Goal: Information Seeking & Learning: Check status

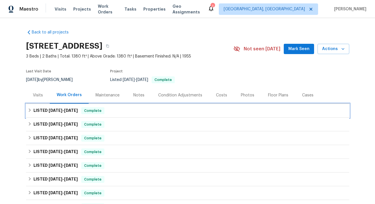
click at [68, 111] on span "[DATE]" at bounding box center [71, 110] width 14 height 4
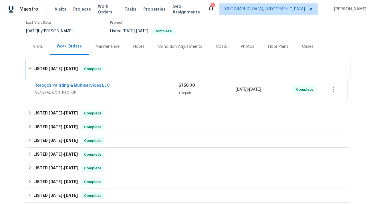
scroll to position [49, 0]
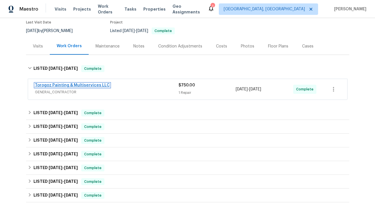
click at [65, 87] on link "Torogoz Painting & Multiservices LLC" at bounding box center [72, 85] width 75 height 4
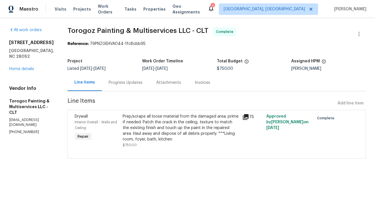
click at [249, 117] on icon at bounding box center [245, 116] width 7 height 7
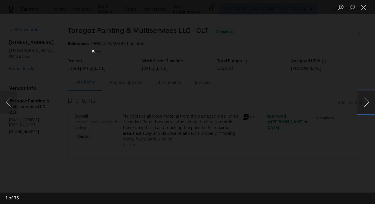
click at [365, 104] on button "Next image" at bounding box center [365, 102] width 17 height 23
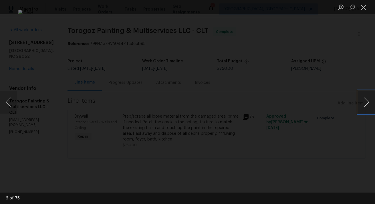
click at [365, 104] on button "Next image" at bounding box center [365, 102] width 17 height 23
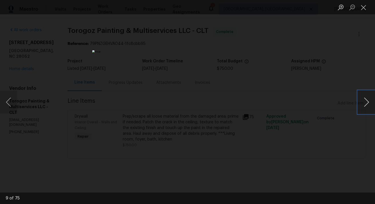
click at [365, 104] on button "Next image" at bounding box center [365, 102] width 17 height 23
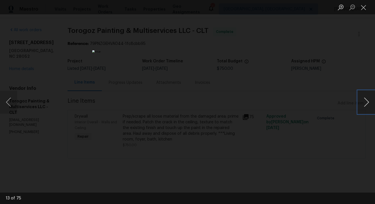
click at [365, 104] on button "Next image" at bounding box center [365, 102] width 17 height 23
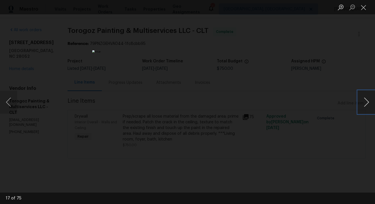
click at [365, 104] on button "Next image" at bounding box center [365, 102] width 17 height 23
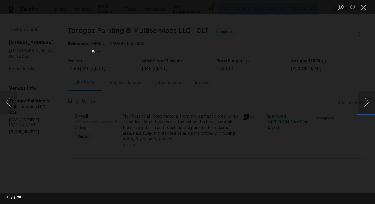
click at [365, 104] on button "Next image" at bounding box center [365, 102] width 17 height 23
click at [307, 115] on div "Lightbox" at bounding box center [187, 102] width 375 height 204
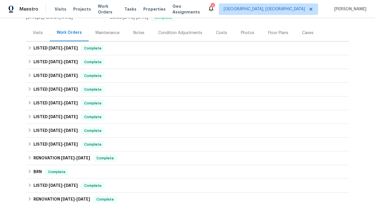
scroll to position [62, 0]
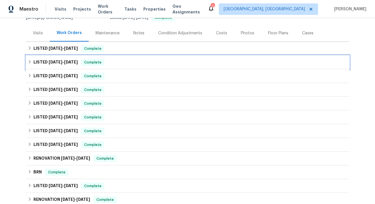
click at [54, 60] on span "[DATE]" at bounding box center [56, 62] width 14 height 4
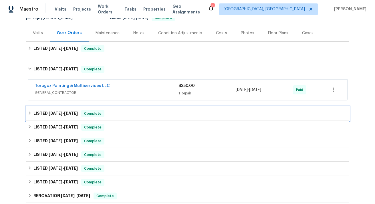
click at [53, 111] on span "[DATE]" at bounding box center [56, 113] width 14 height 4
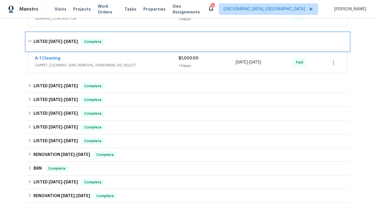
scroll to position [140, 0]
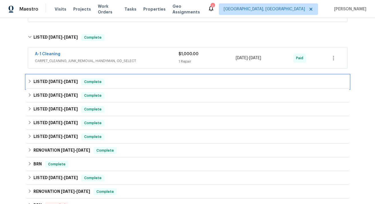
click at [54, 81] on span "[DATE]" at bounding box center [56, 81] width 14 height 4
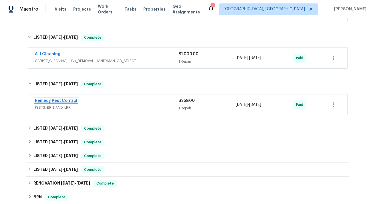
click at [55, 101] on link "Remedy Pest Control" at bounding box center [56, 101] width 42 height 4
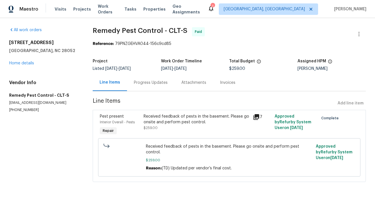
click at [256, 118] on icon at bounding box center [256, 116] width 7 height 7
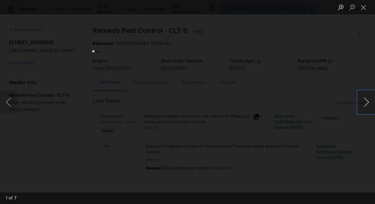
click at [365, 103] on button "Next image" at bounding box center [365, 102] width 17 height 23
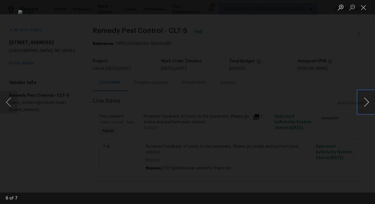
click at [365, 103] on button "Next image" at bounding box center [365, 102] width 17 height 23
click at [348, 131] on div "Lightbox" at bounding box center [187, 102] width 375 height 204
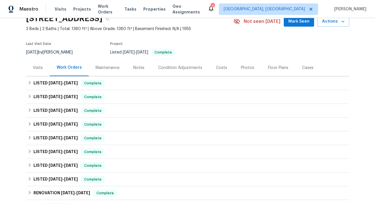
scroll to position [29, 0]
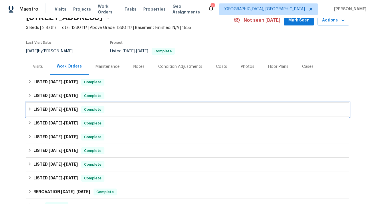
click at [55, 110] on span "[DATE]" at bounding box center [56, 109] width 14 height 4
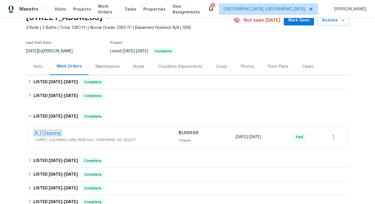
click at [47, 131] on link "A-1 Cleaning" at bounding box center [47, 133] width 25 height 4
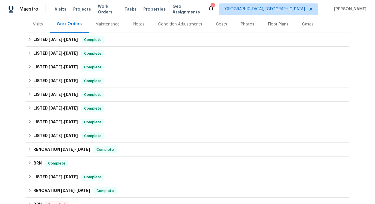
scroll to position [72, 0]
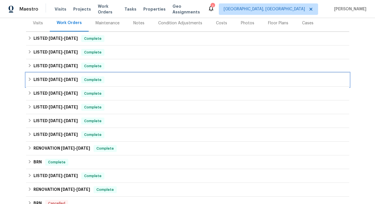
click at [55, 80] on span "[DATE]" at bounding box center [56, 79] width 14 height 4
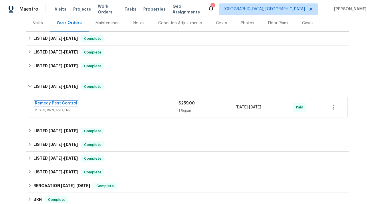
click at [56, 105] on link "Remedy Pest Control" at bounding box center [56, 103] width 42 height 4
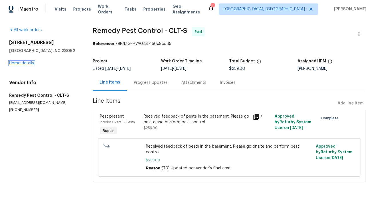
click at [27, 64] on link "Home details" at bounding box center [21, 63] width 25 height 4
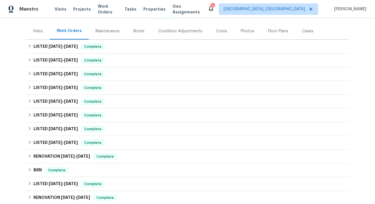
scroll to position [65, 0]
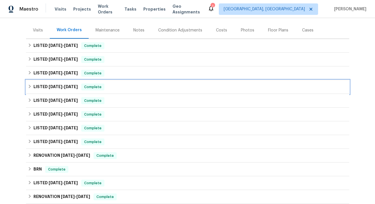
click at [56, 86] on span "[DATE]" at bounding box center [56, 87] width 14 height 4
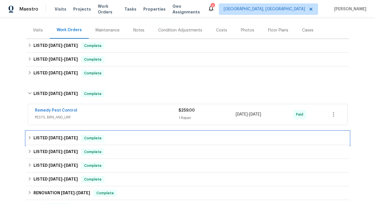
click at [52, 137] on span "[DATE]" at bounding box center [56, 138] width 14 height 4
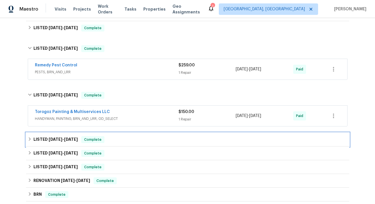
click at [52, 137] on h6 "LISTED 4/25/25 - 4/29/25" at bounding box center [55, 139] width 44 height 7
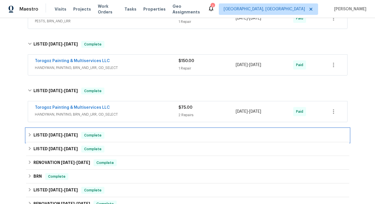
click at [52, 137] on h6 "LISTED 1/23/25 - 1/24/25" at bounding box center [55, 135] width 44 height 7
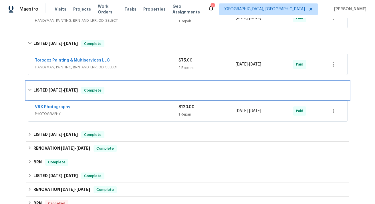
scroll to position [209, 0]
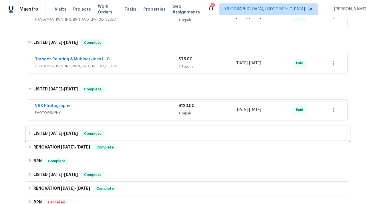
click at [52, 133] on span "[DATE]" at bounding box center [56, 133] width 14 height 4
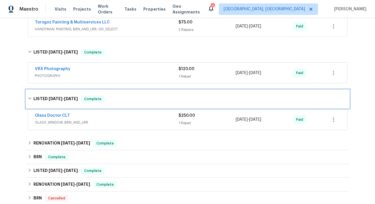
scroll to position [248, 0]
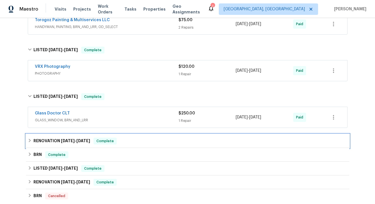
click at [51, 139] on h6 "RENOVATION 11/7/24 - 12/7/24" at bounding box center [61, 140] width 57 height 7
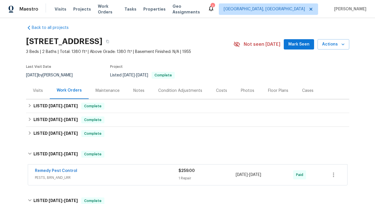
scroll to position [0, 0]
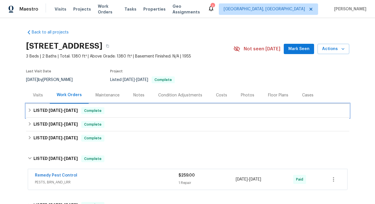
click at [55, 110] on span "[DATE]" at bounding box center [56, 110] width 14 height 4
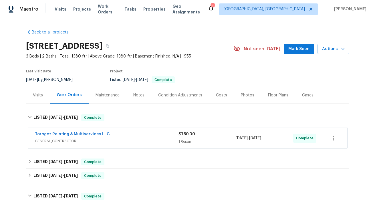
click at [57, 131] on span "Torogoz Painting & Multiservices LLC" at bounding box center [72, 134] width 75 height 6
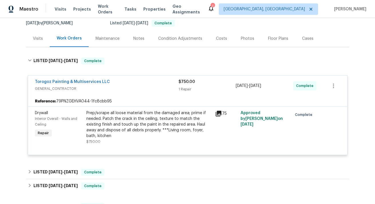
scroll to position [58, 0]
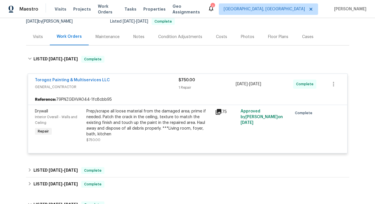
click at [218, 111] on icon at bounding box center [218, 112] width 6 height 6
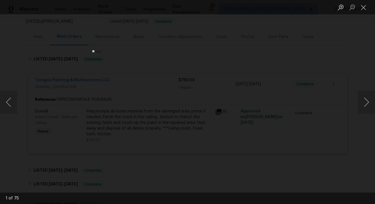
click at [269, 92] on div "Lightbox" at bounding box center [187, 102] width 375 height 204
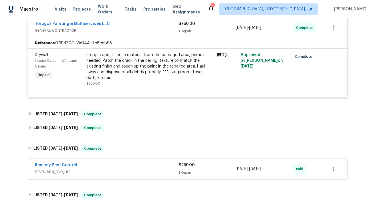
scroll to position [122, 0]
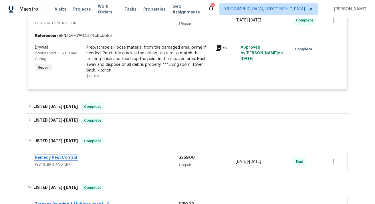
click at [59, 157] on link "Remedy Pest Control" at bounding box center [56, 157] width 42 height 4
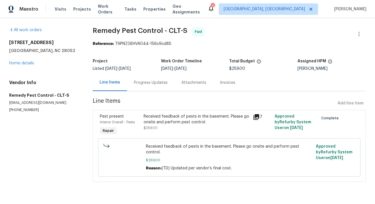
click at [194, 81] on div "Attachments" at bounding box center [193, 83] width 25 height 6
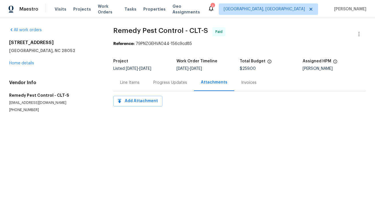
click at [177, 84] on div "Progress Updates" at bounding box center [170, 83] width 34 height 6
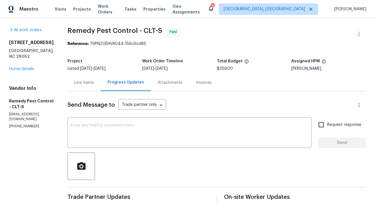
click at [196, 84] on div "Invoices" at bounding box center [203, 83] width 15 height 6
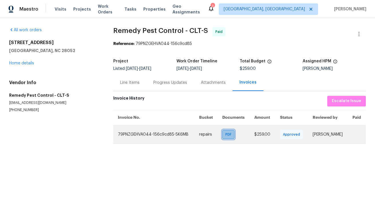
click at [225, 134] on span "PDF" at bounding box center [229, 134] width 8 height 6
